Goal: Obtain resource: Download file/media

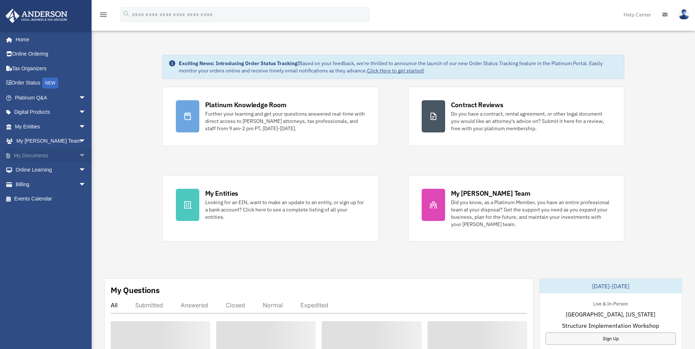
click at [79, 153] on span "arrow_drop_down" at bounding box center [86, 155] width 15 height 15
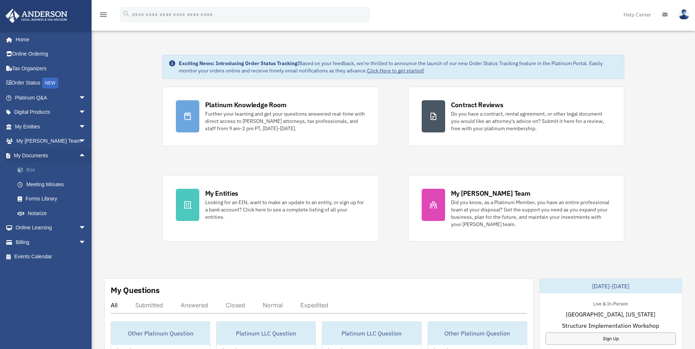
click at [51, 174] on link "Box" at bounding box center [53, 170] width 87 height 15
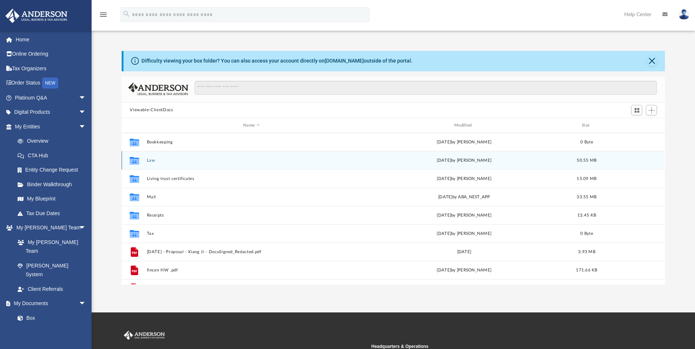
scroll to position [161, 538]
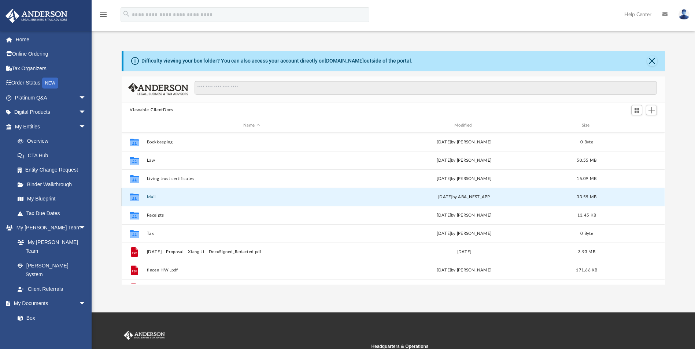
click at [148, 196] on button "Mail" at bounding box center [252, 197] width 210 height 5
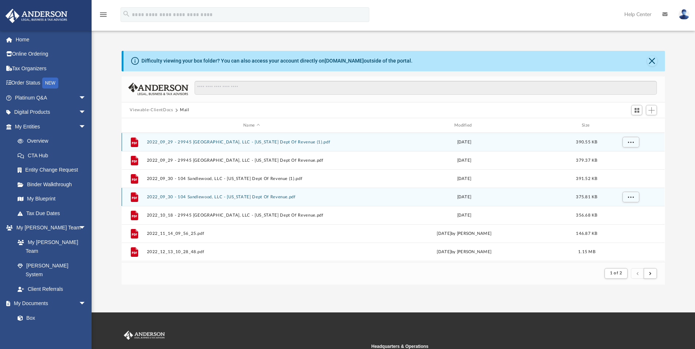
scroll to position [138, 538]
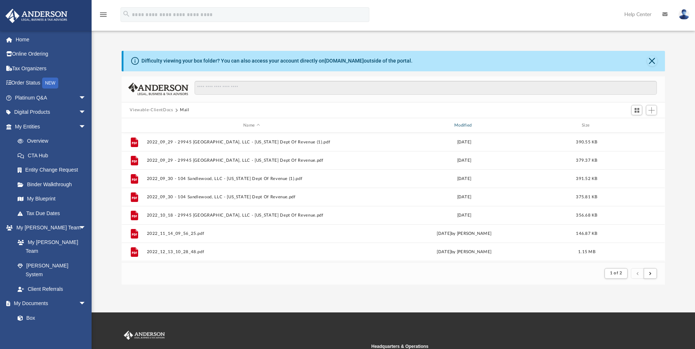
click at [457, 124] on div "Modified" at bounding box center [464, 125] width 210 height 7
click at [461, 124] on div "Modified" at bounding box center [464, 125] width 210 height 7
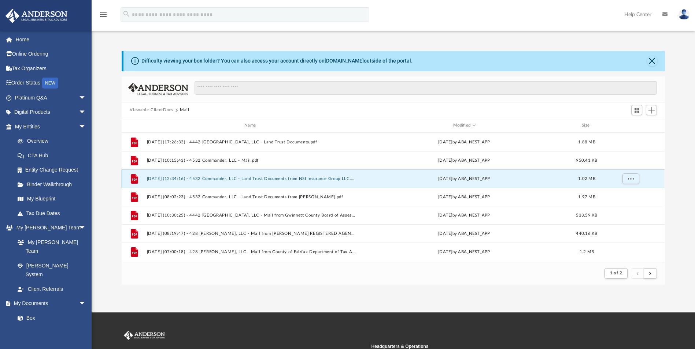
click at [289, 178] on button "[DATE] (12:34:16) - 4532 Commander, LLC - Land Trust Documents from NSI Insuran…" at bounding box center [252, 179] width 210 height 5
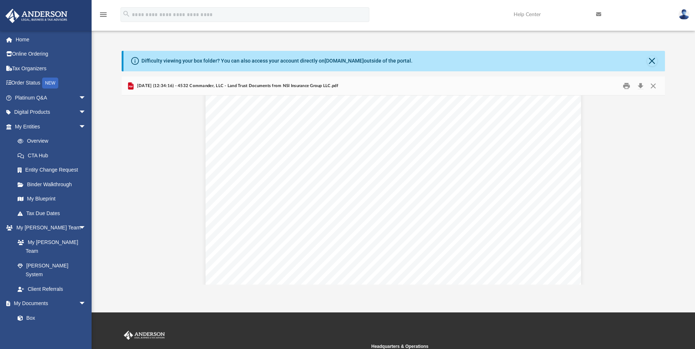
scroll to position [2763, 0]
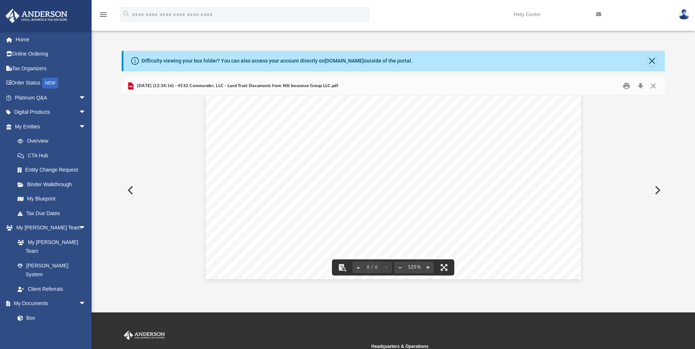
click at [129, 191] on button "Preview" at bounding box center [130, 190] width 16 height 21
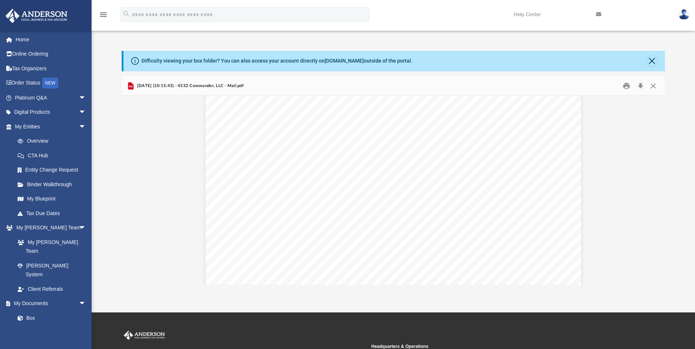
scroll to position [2527, 0]
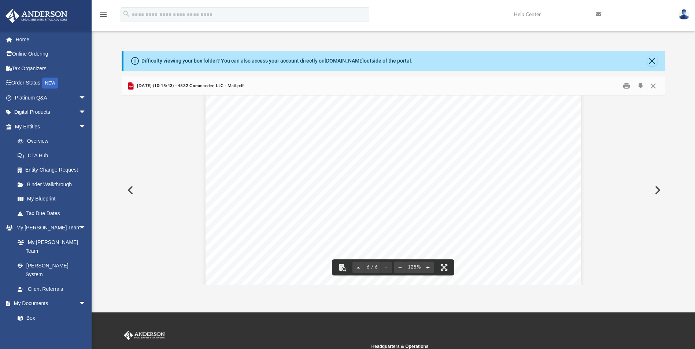
click at [131, 192] on button "Preview" at bounding box center [130, 190] width 16 height 21
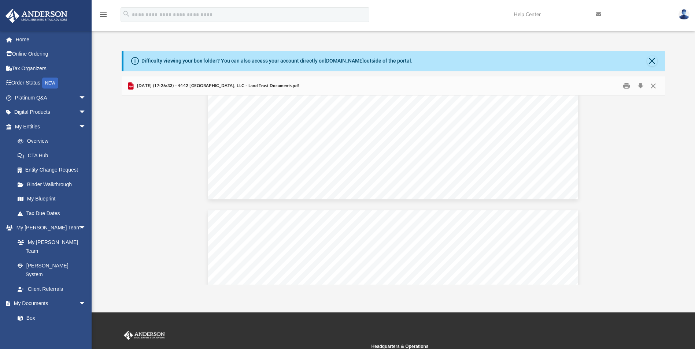
scroll to position [0, 0]
